Goal: Check status

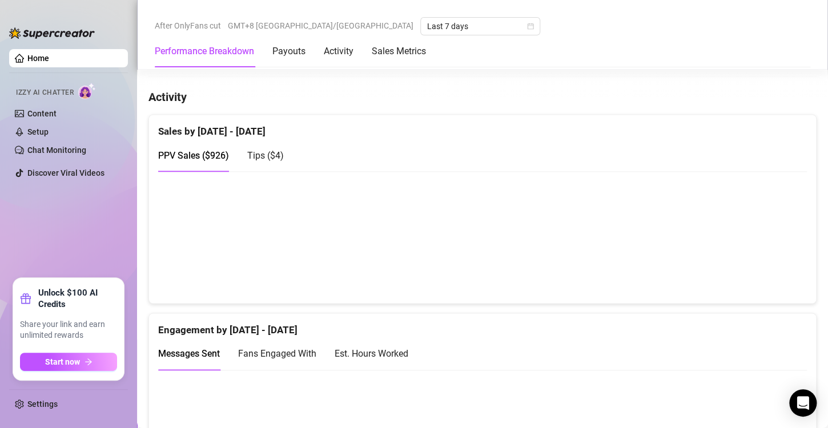
scroll to position [685, 0]
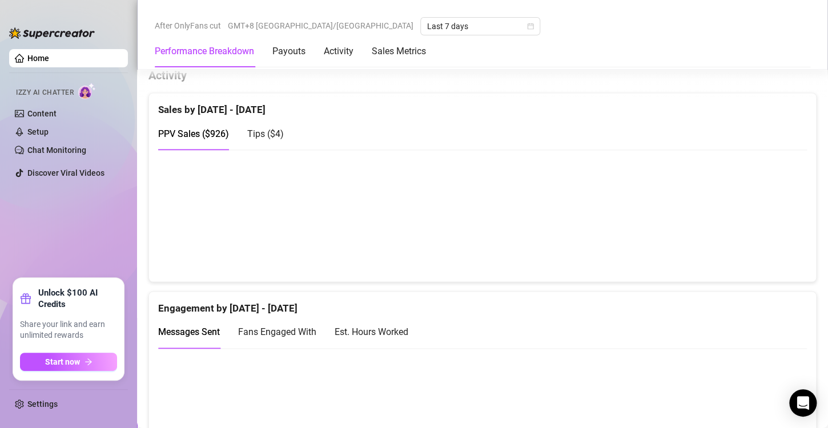
scroll to position [685, 0]
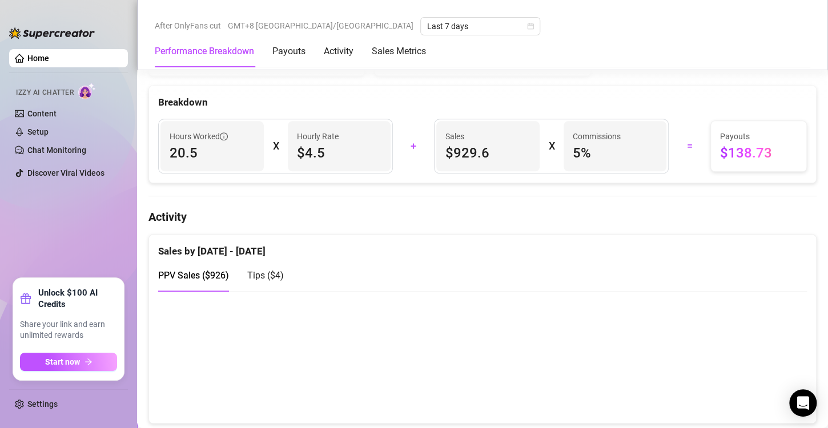
scroll to position [628, 0]
